Goal: Download file/media

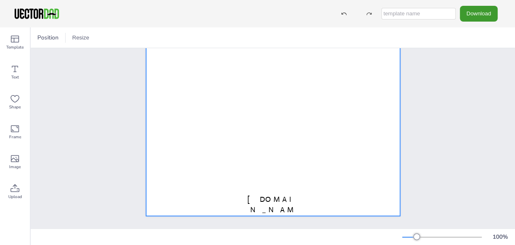
scroll to position [132, 0]
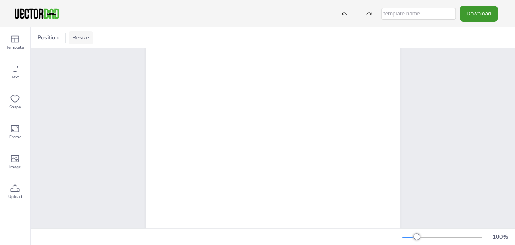
click at [81, 39] on button "Resize" at bounding box center [81, 37] width 24 height 13
click at [103, 54] on li "US Letter (8.5in x 11in)" at bounding box center [104, 55] width 70 height 16
click at [439, 13] on input "text" at bounding box center [419, 14] width 74 height 12
type input "[US_STATE] blank"
click at [479, 10] on button "Download" at bounding box center [479, 13] width 38 height 15
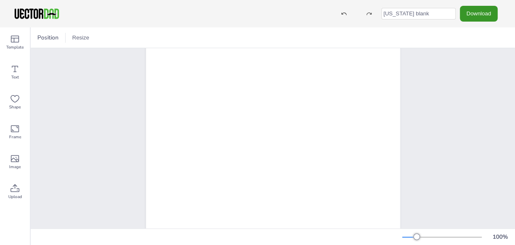
click at [484, 12] on button "Download" at bounding box center [479, 13] width 38 height 15
click at [483, 36] on div "Position Resize A4 (8.25in x 11.75in) US Letter (8.5in x 11in)" at bounding box center [273, 37] width 485 height 20
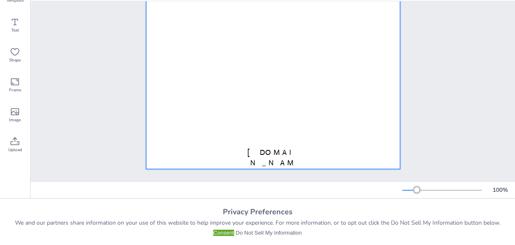
scroll to position [53, 0]
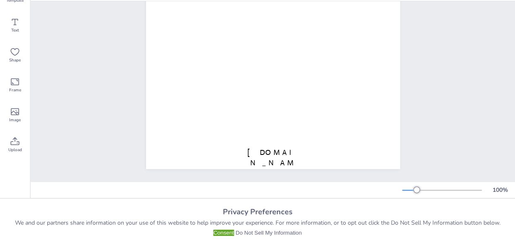
click at [263, 232] on button "Do Not Sell My Information" at bounding box center [269, 233] width 66 height 6
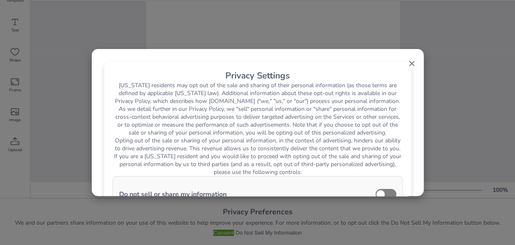
scroll to position [12, 0]
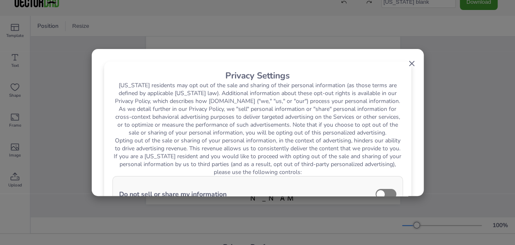
click at [404, 61] on div "× Privacy Settings [US_STATE] residents may opt out of the sale and sharing of …" at bounding box center [257, 215] width 307 height 309
click at [409, 62] on span "×" at bounding box center [412, 63] width 7 height 16
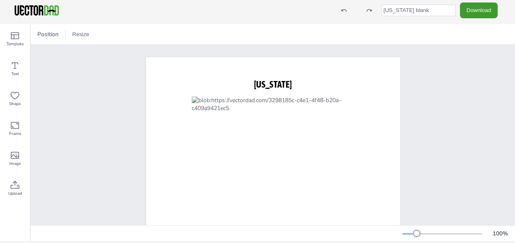
scroll to position [0, 0]
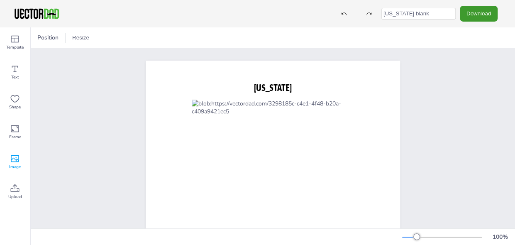
click at [15, 159] on icon at bounding box center [15, 159] width 10 height 10
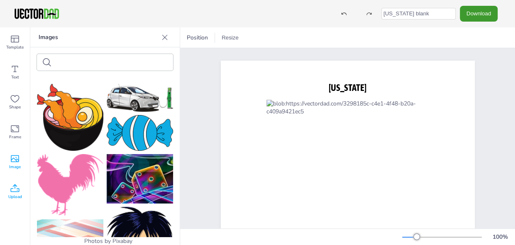
click at [18, 190] on icon at bounding box center [15, 189] width 10 height 10
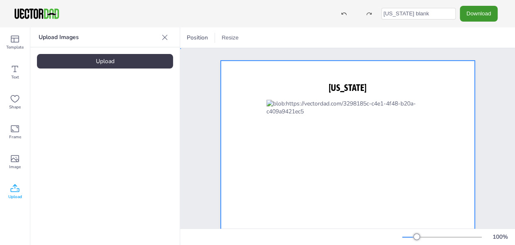
click at [277, 73] on div at bounding box center [348, 225] width 254 height 329
click at [493, 13] on button "Download" at bounding box center [479, 13] width 38 height 15
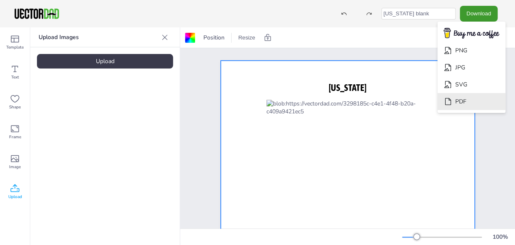
click at [477, 98] on li "PDF" at bounding box center [472, 101] width 68 height 17
